Goal: Task Accomplishment & Management: Use online tool/utility

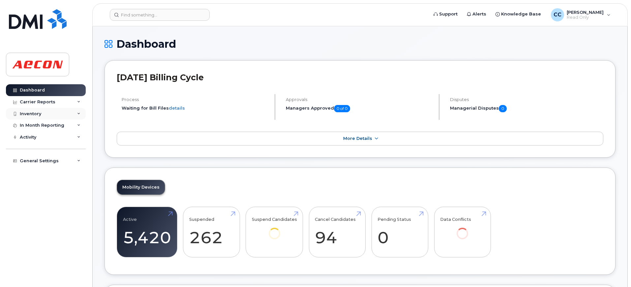
click at [58, 115] on div "Inventory" at bounding box center [46, 114] width 80 height 12
click at [58, 125] on div "Mobility Devices" at bounding box center [41, 126] width 37 height 6
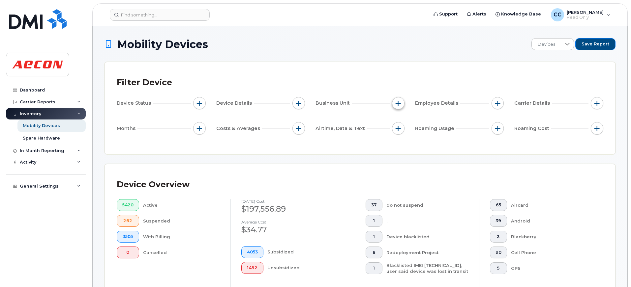
click at [398, 104] on span "button" at bounding box center [398, 103] width 5 height 5
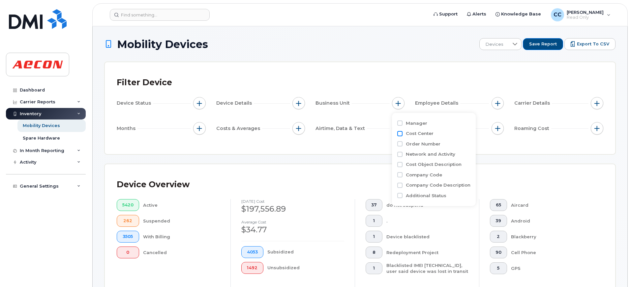
click at [398, 134] on input "Cost Center" at bounding box center [399, 133] width 5 height 5
checkbox input "true"
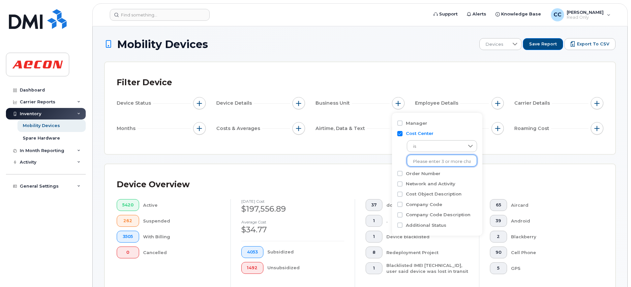
click at [417, 161] on input "text" at bounding box center [442, 162] width 58 height 6
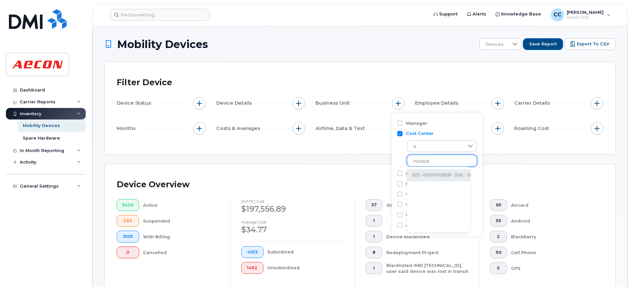
type input "700628"
click at [426, 173] on li "1125 - 0000700628 - SSE - SRS Overhead (Aecon internal)" at bounding box center [473, 175] width 132 height 12
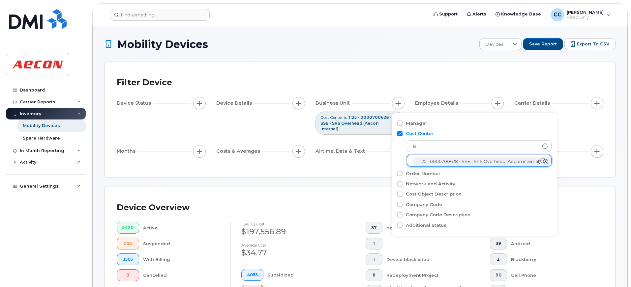
scroll to position [13, 0]
click at [300, 171] on div "Filter Device Device Status Device Details Business Unit Cost Center is 1125 - …" at bounding box center [360, 119] width 510 height 115
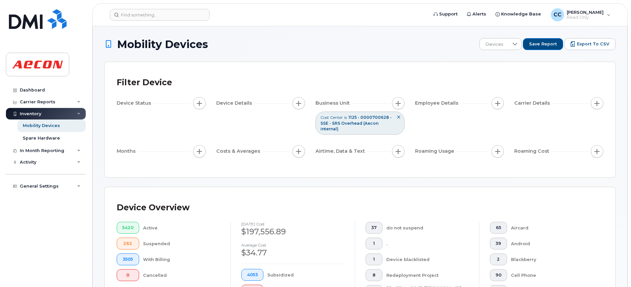
click at [201, 151] on span "button" at bounding box center [199, 151] width 5 height 5
click at [197, 149] on span "button" at bounding box center [199, 151] width 5 height 5
click at [201, 172] on input "Billing Cycle" at bounding box center [200, 171] width 5 height 5
checkbox input "true"
click at [222, 196] on span at bounding box center [215, 199] width 15 height 12
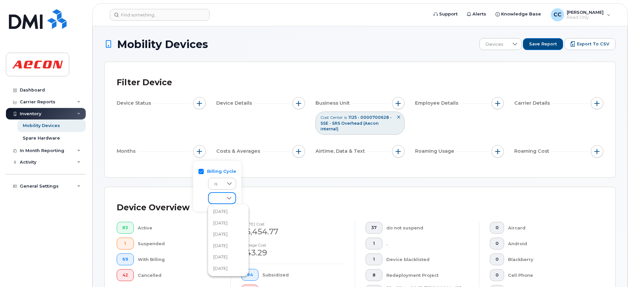
scroll to position [76, 0]
click at [227, 216] on span "[DATE]" at bounding box center [220, 213] width 14 height 6
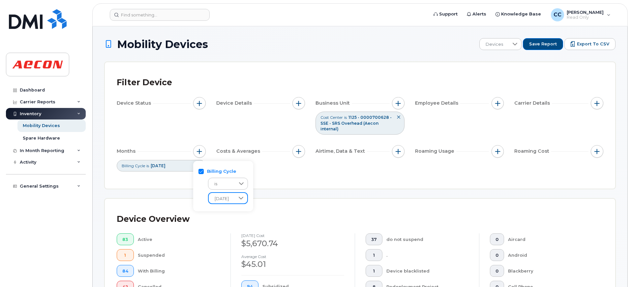
click at [278, 201] on div "Device Overview 83 Active 1 Suspended 84 With Billing 42 Cancelled [DATE] cost …" at bounding box center [360, 274] width 510 height 150
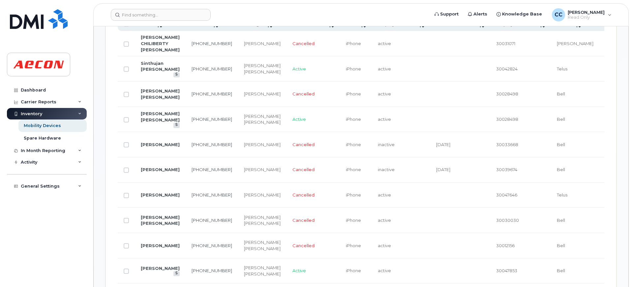
scroll to position [264, 0]
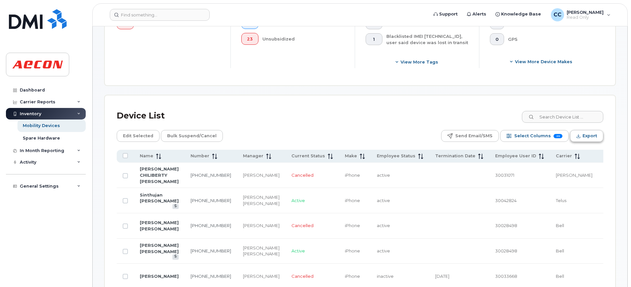
click at [598, 135] on button "Export" at bounding box center [586, 136] width 33 height 12
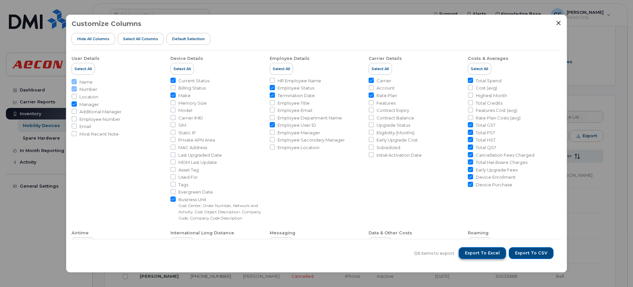
click at [476, 252] on span "Export to Excel" at bounding box center [482, 254] width 35 height 6
